Goal: Task Accomplishment & Management: Manage account settings

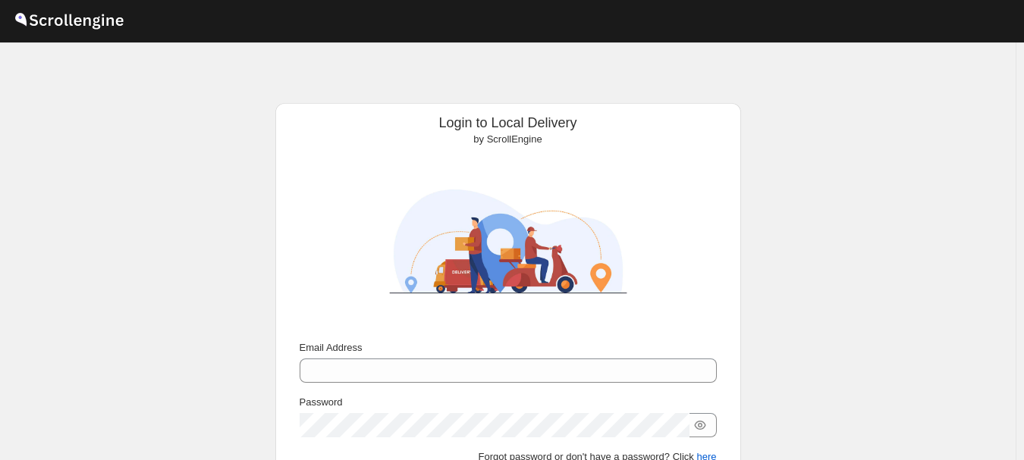
scroll to position [140, 0]
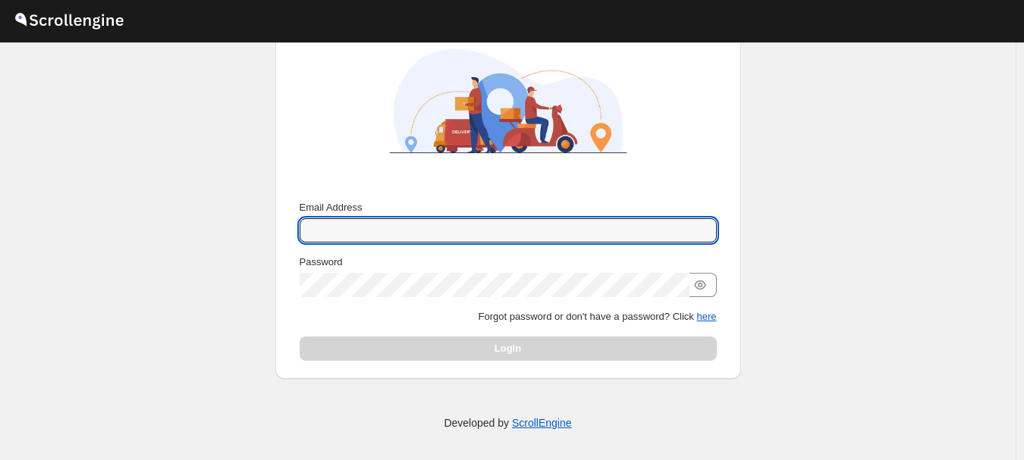
type input "[EMAIL_ADDRESS][DOMAIN_NAME]"
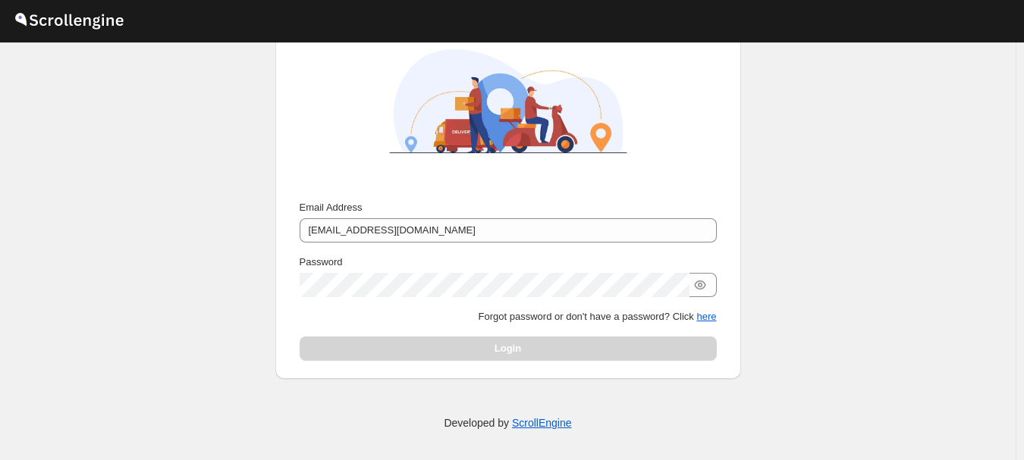
click at [523, 351] on div "Login" at bounding box center [508, 349] width 417 height 24
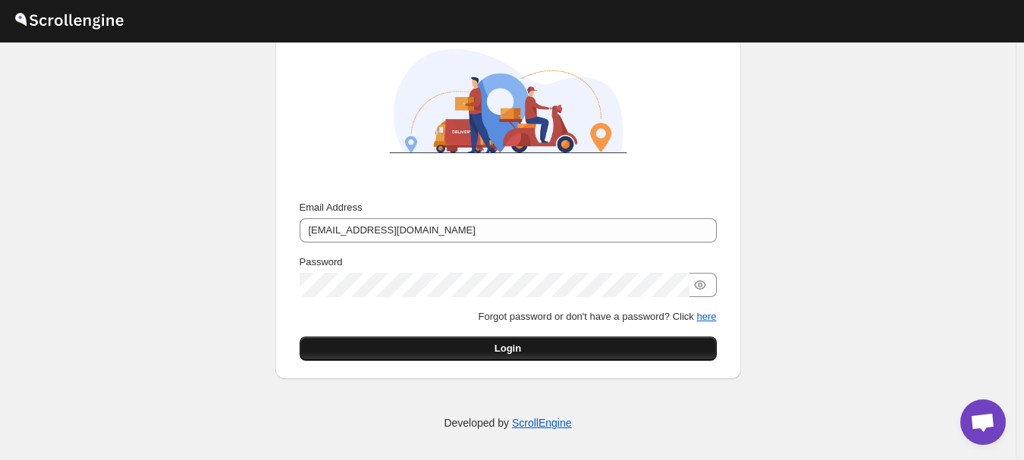
click at [524, 351] on button "Login" at bounding box center [508, 349] width 417 height 24
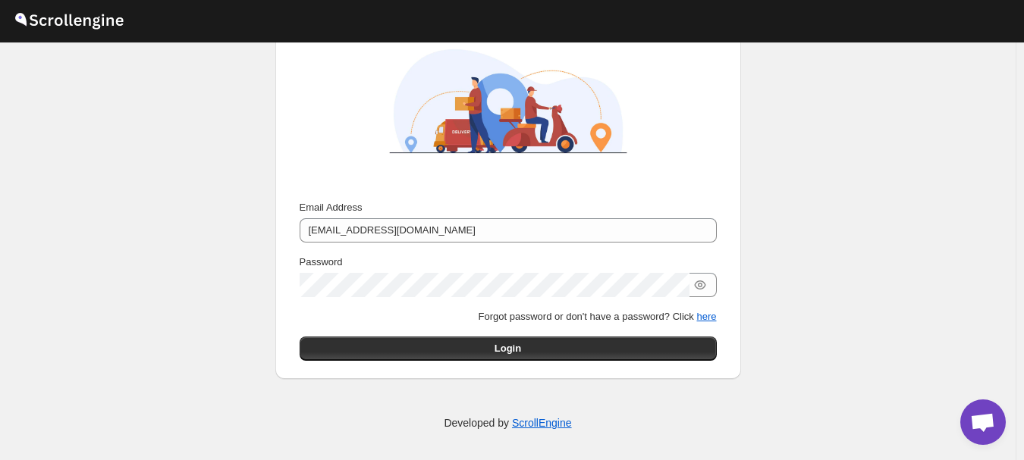
scroll to position [0, 0]
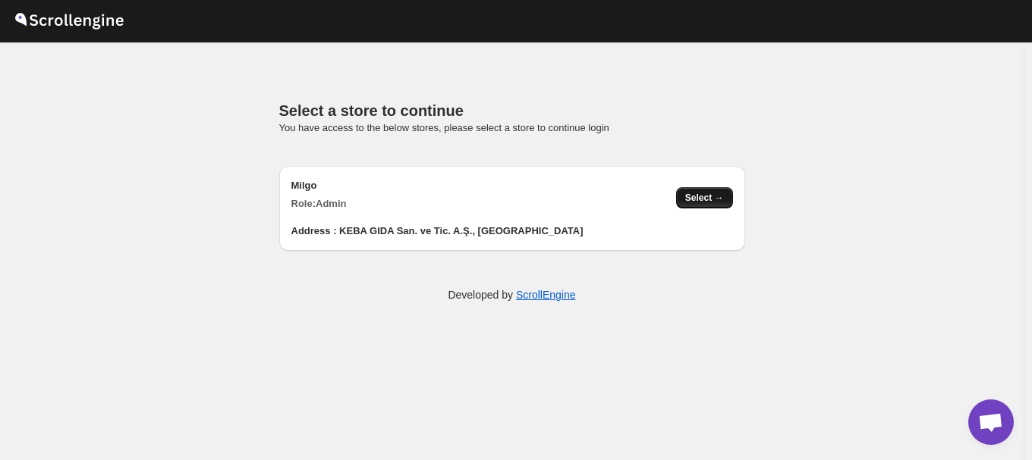
click at [698, 201] on span "Select →" at bounding box center [704, 198] width 39 height 12
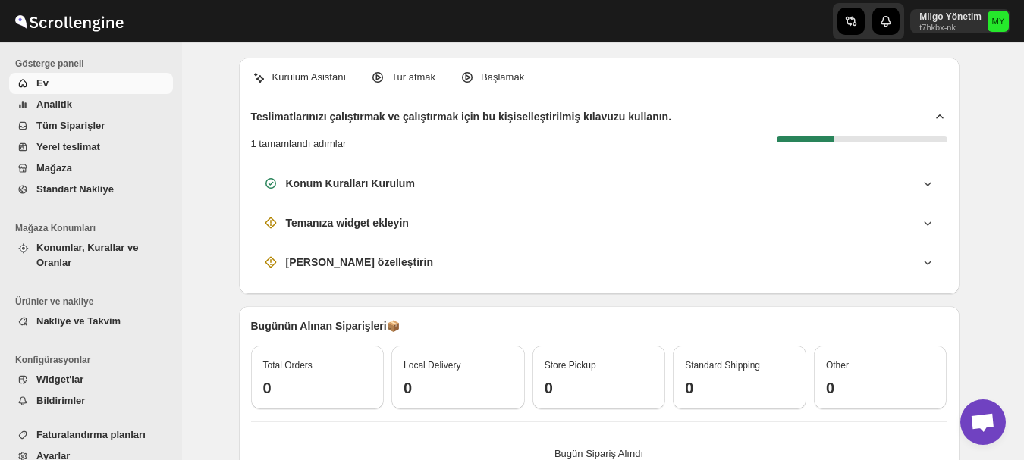
click at [77, 166] on span "Mağaza" at bounding box center [102, 168] width 133 height 15
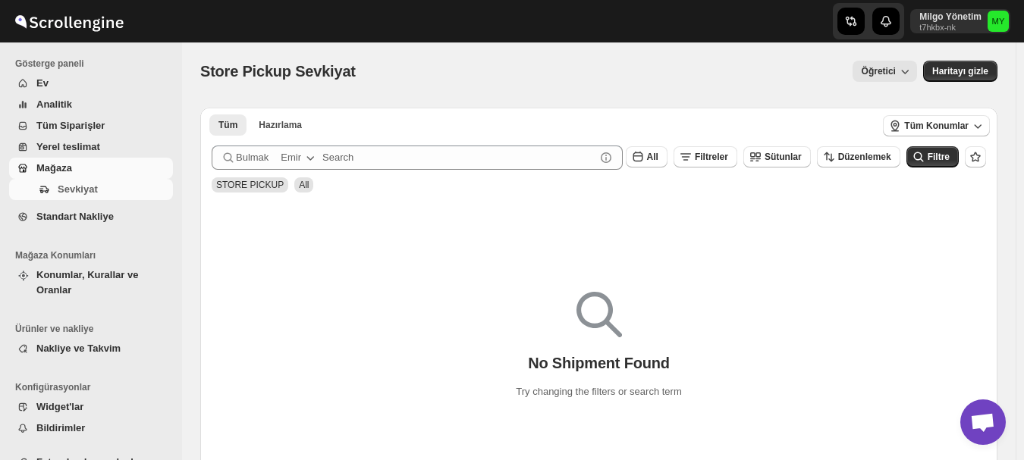
click at [76, 126] on span "Tüm Siparişler" at bounding box center [70, 125] width 68 height 11
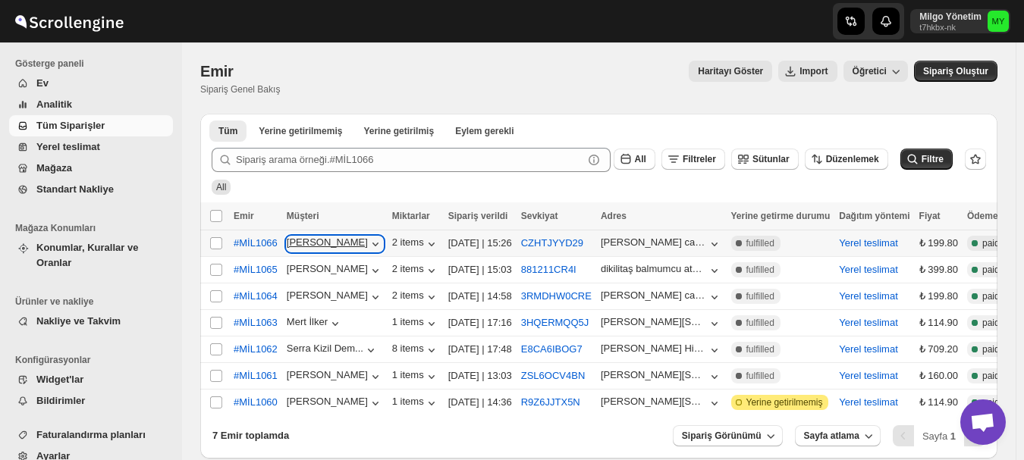
click at [368, 240] on icon "button" at bounding box center [375, 244] width 15 height 15
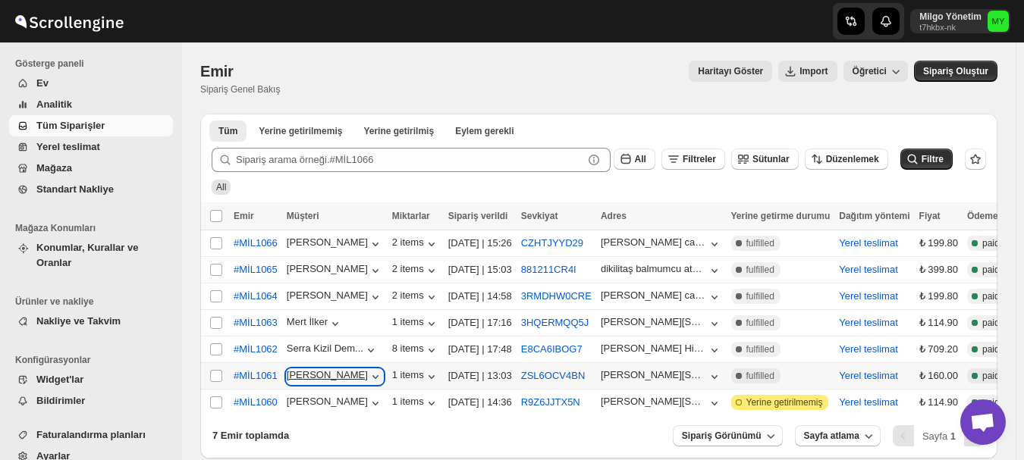
click at [372, 375] on icon "button" at bounding box center [375, 377] width 6 height 4
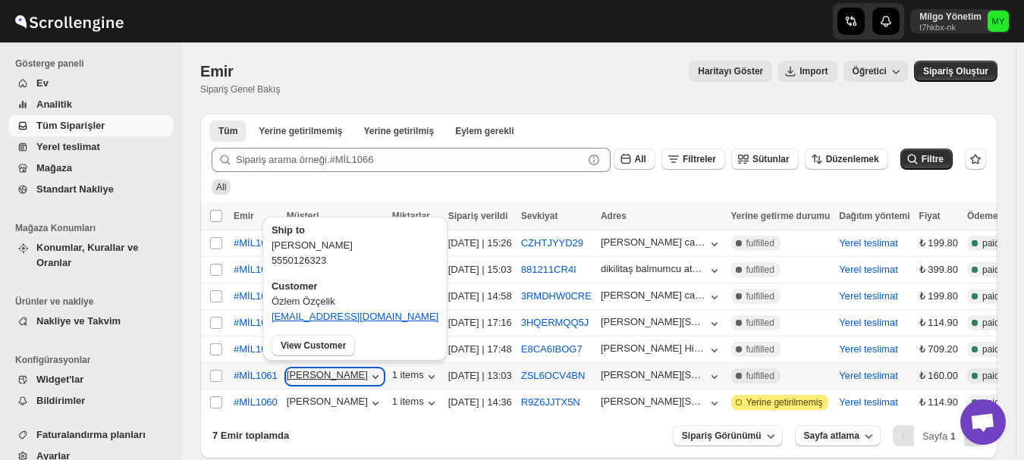
click at [372, 375] on icon "button" at bounding box center [375, 377] width 6 height 4
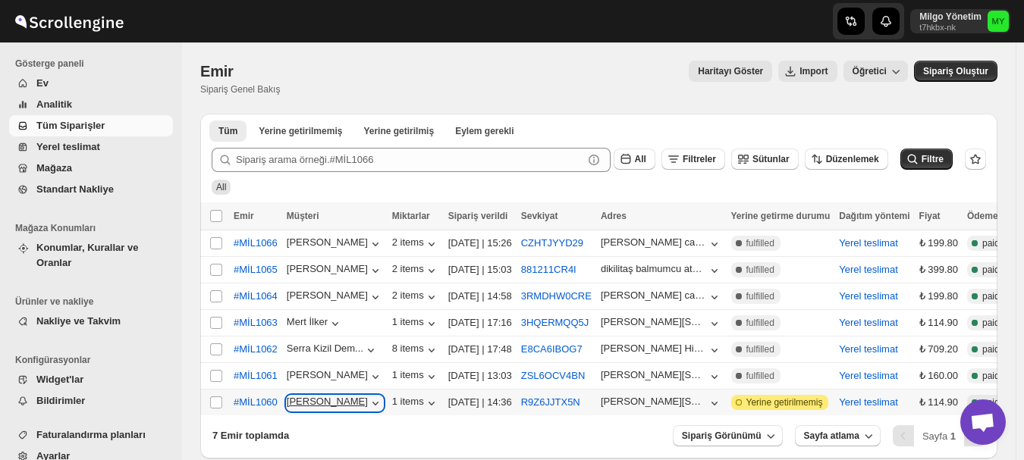
click at [368, 396] on icon "button" at bounding box center [375, 403] width 15 height 15
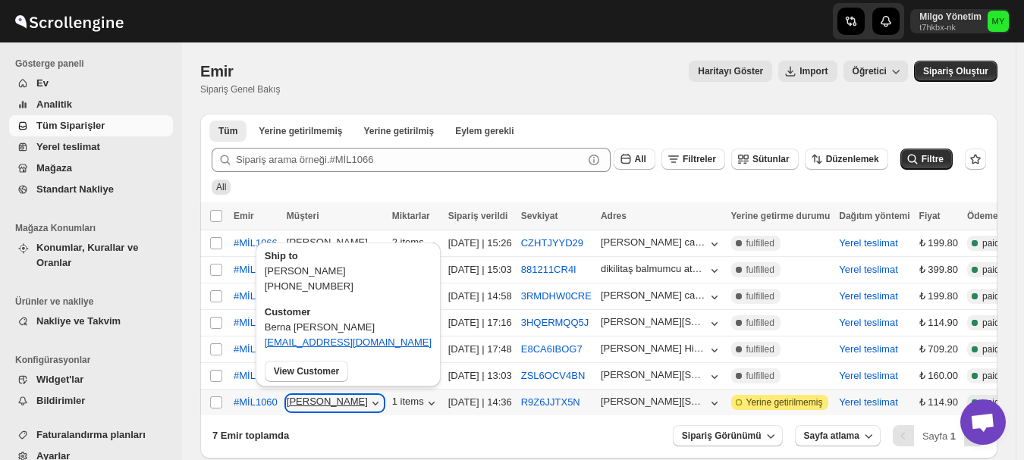
click at [368, 396] on icon "button" at bounding box center [375, 403] width 15 height 15
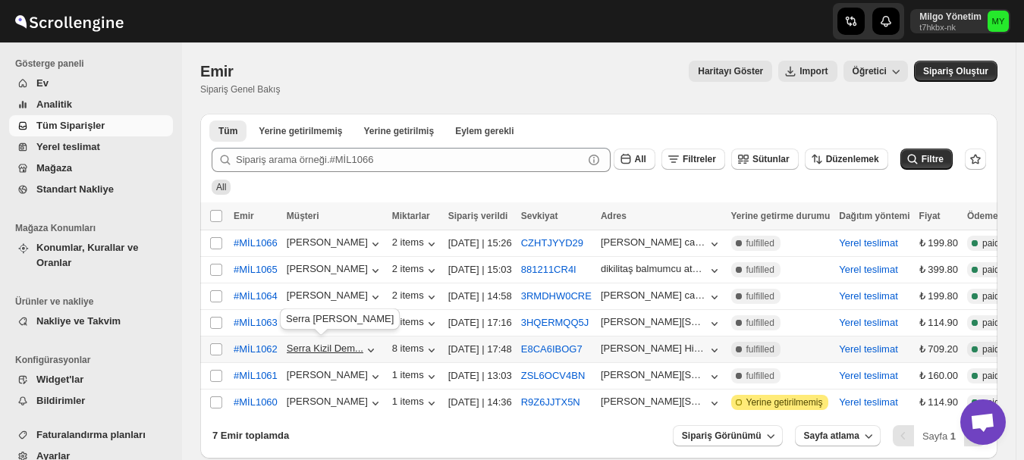
click at [354, 348] on div "Serra Kizil Dem..." at bounding box center [325, 348] width 77 height 11
click at [372, 343] on icon "button" at bounding box center [370, 350] width 15 height 15
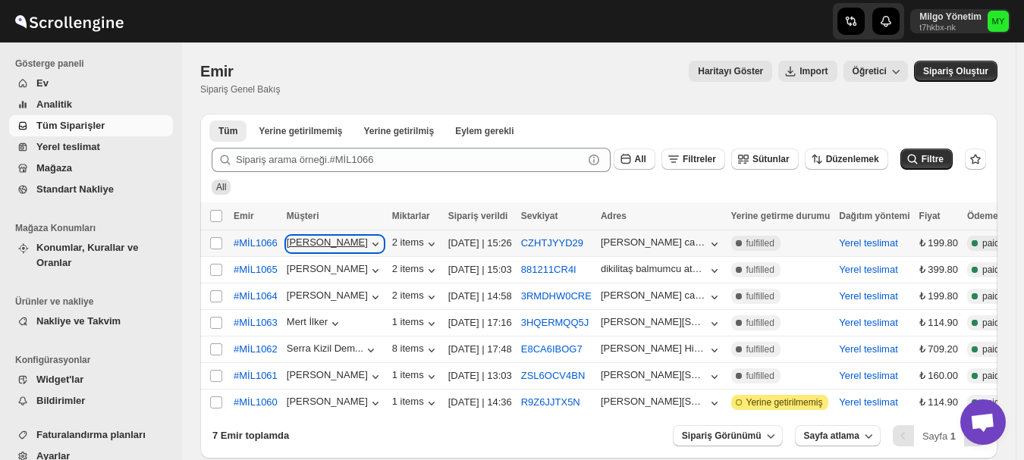
click at [371, 243] on icon "button" at bounding box center [375, 244] width 15 height 15
click at [368, 237] on icon "button" at bounding box center [375, 244] width 15 height 15
click at [52, 164] on span "Mağaza" at bounding box center [54, 167] width 36 height 11
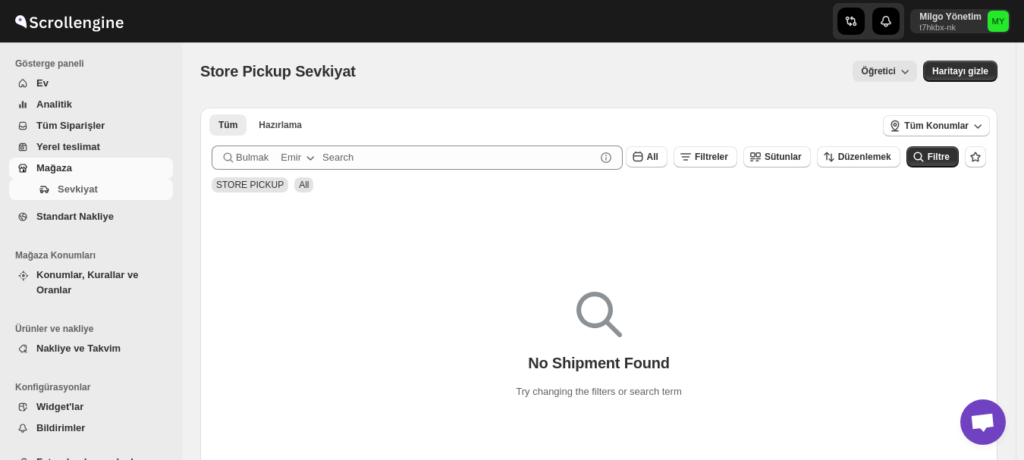
click at [71, 125] on span "Tüm Siparişler" at bounding box center [70, 125] width 68 height 11
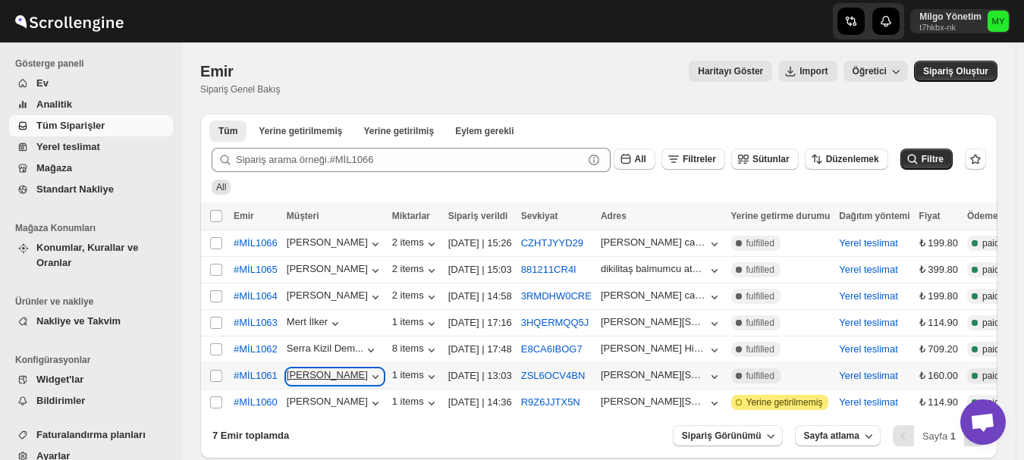
click at [368, 372] on icon "button" at bounding box center [375, 376] width 15 height 15
click at [65, 162] on span "Mağaza" at bounding box center [54, 167] width 36 height 11
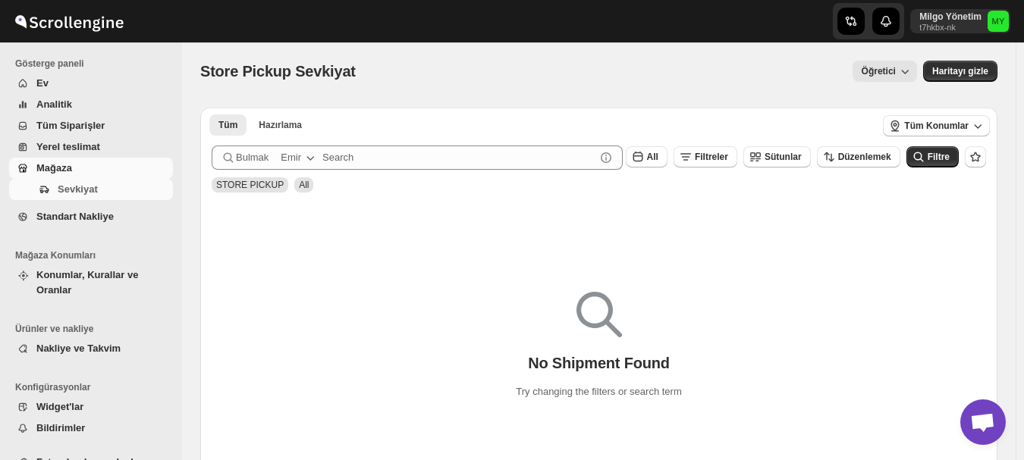
scroll to position [5, 0]
